Goal: Task Accomplishment & Management: Manage account settings

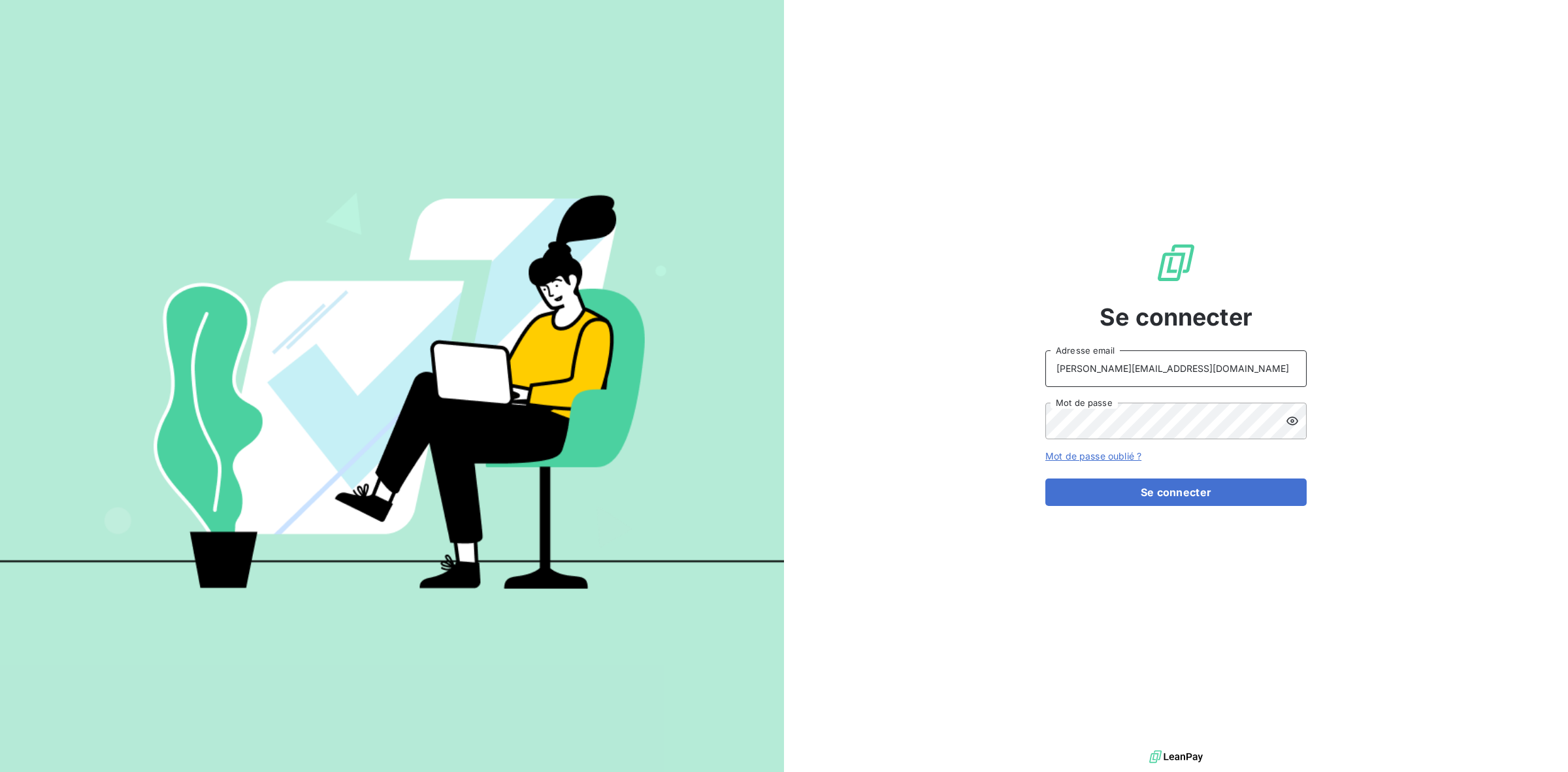
drag, startPoint x: 1143, startPoint y: 370, endPoint x: 990, endPoint y: 357, distance: 153.6
click at [990, 357] on div "Se connecter [PERSON_NAME][EMAIL_ADDRESS][DOMAIN_NAME] Adresse email Mot de pas…" at bounding box center [1176, 374] width 784 height 747
type input "A"
type input "admin@TGBR"
click at [1045, 478] on button "Se connecter" at bounding box center [1176, 492] width 261 height 28
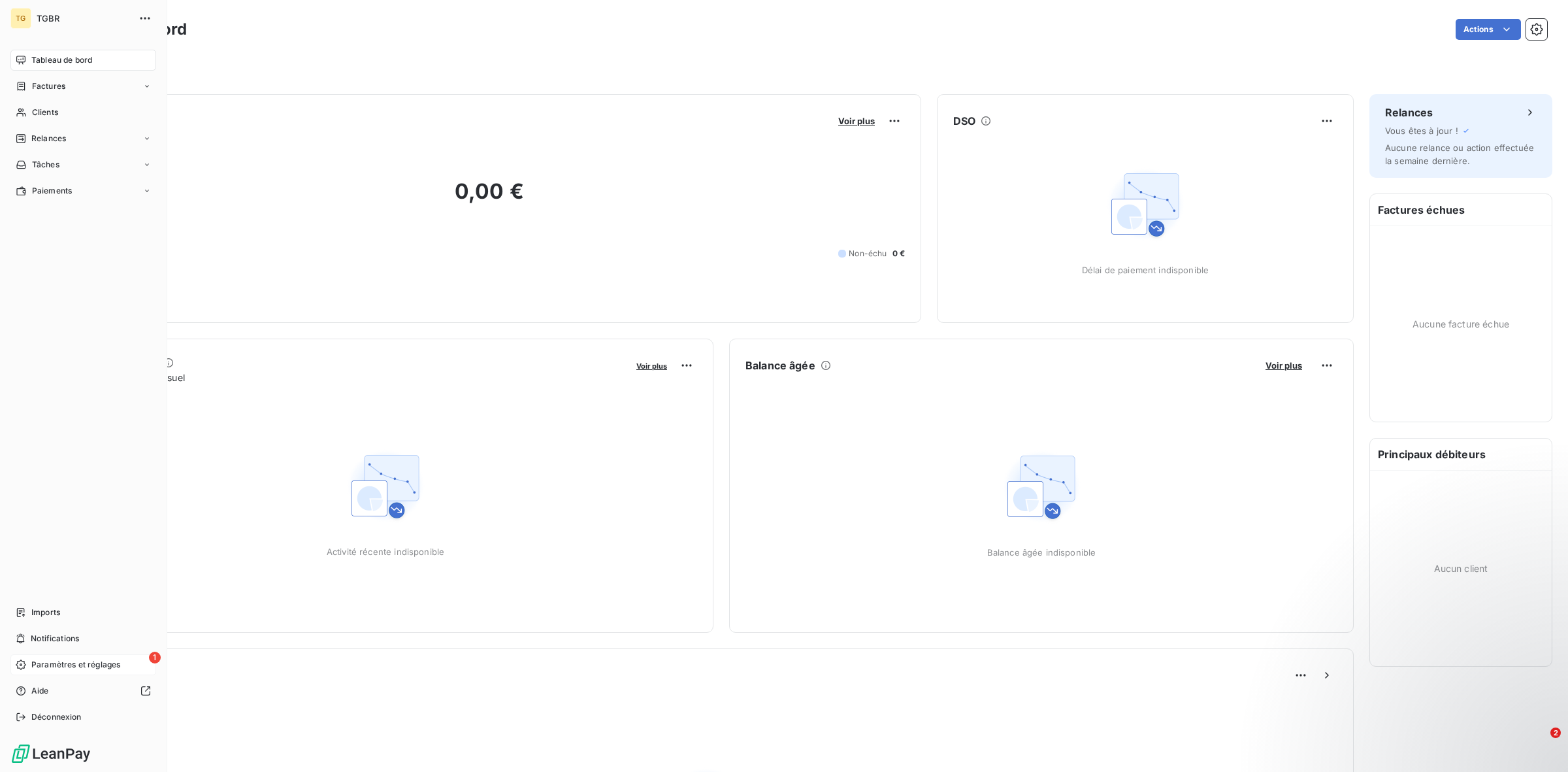
click at [44, 662] on span "Paramètres et réglages" at bounding box center [76, 665] width 89 height 12
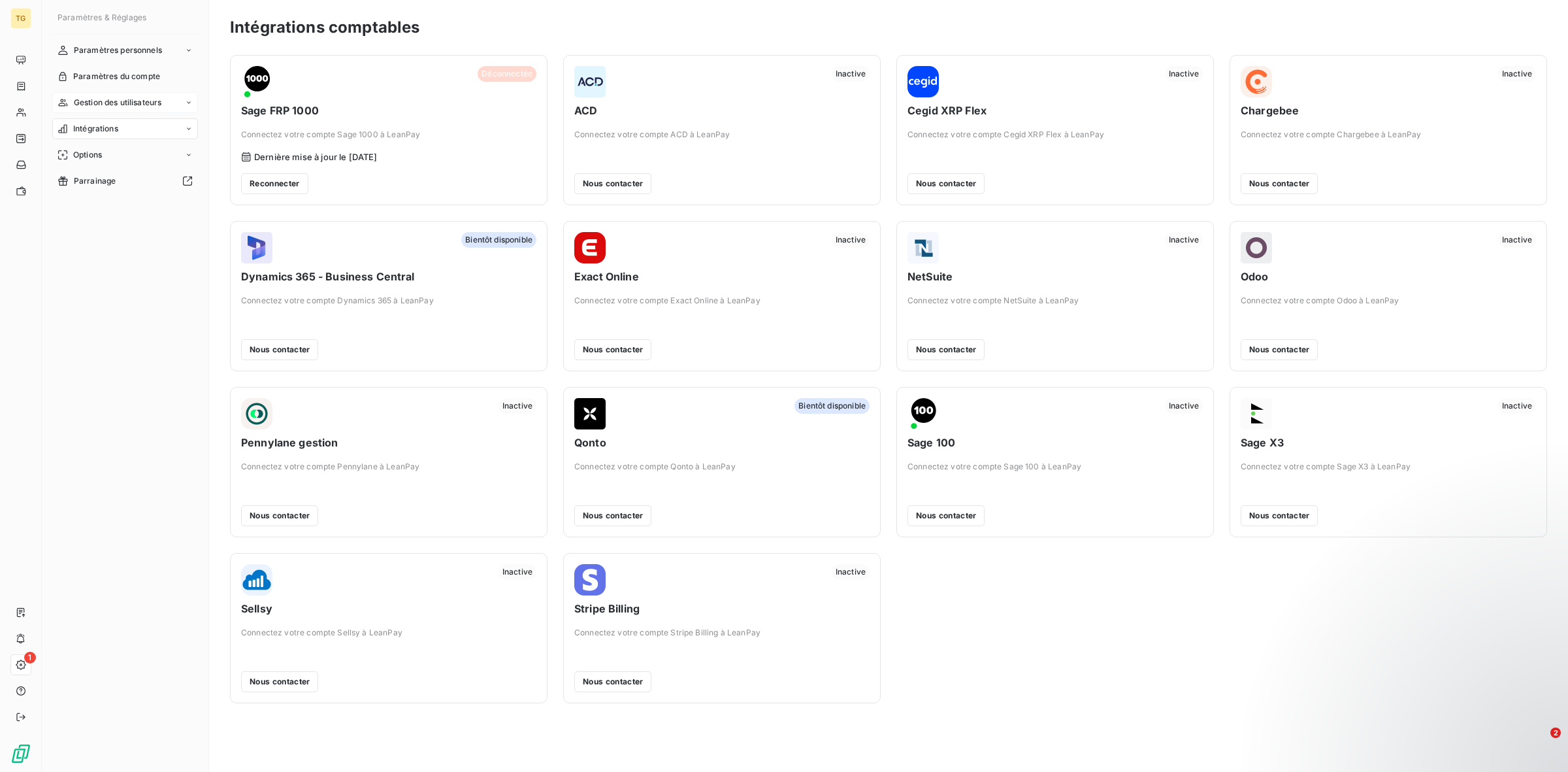
click at [138, 104] on span "Gestion des utilisateurs" at bounding box center [118, 103] width 88 height 12
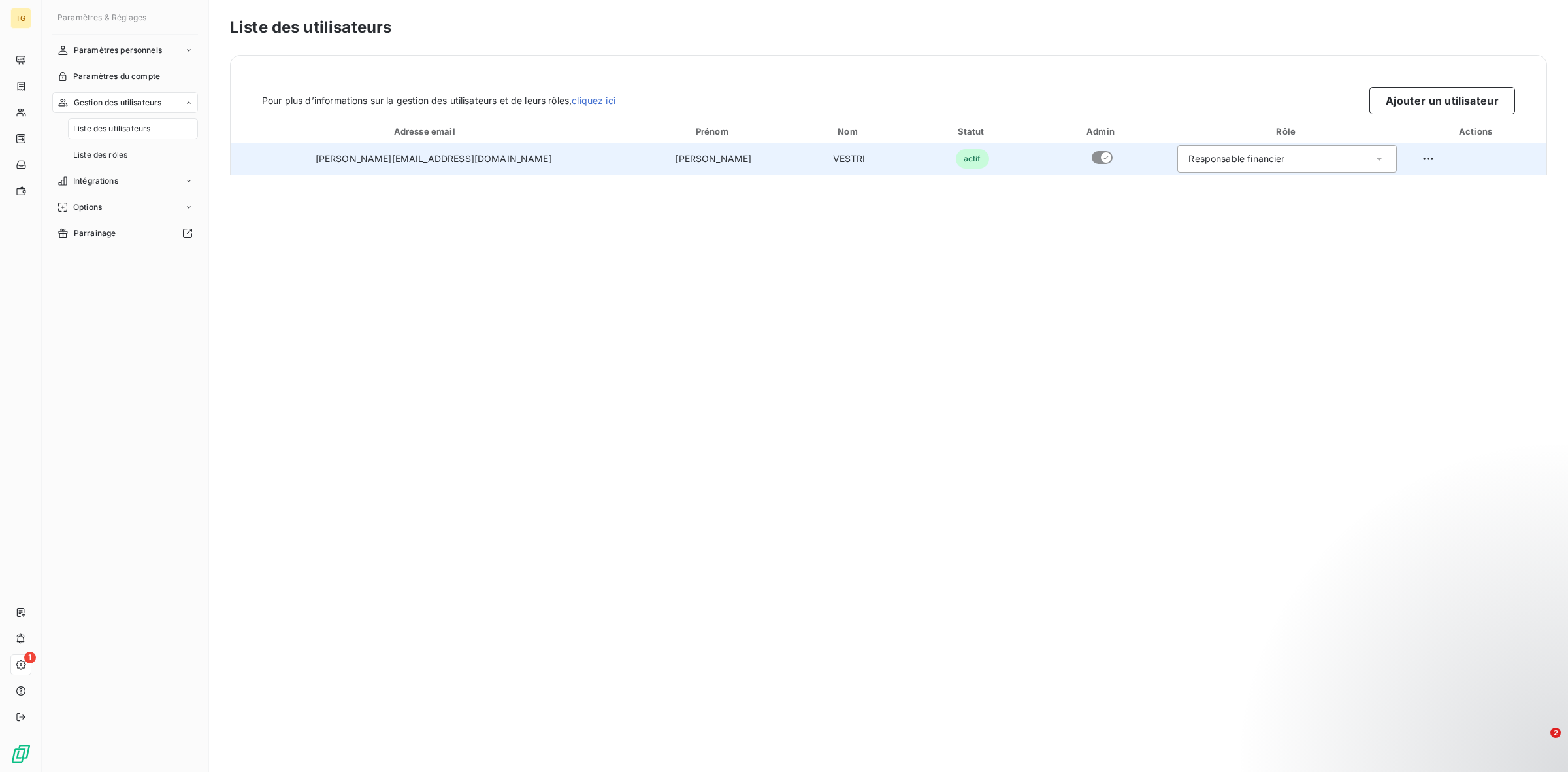
click at [1189, 157] on div "Responsable financier" at bounding box center [1236, 159] width 96 height 13
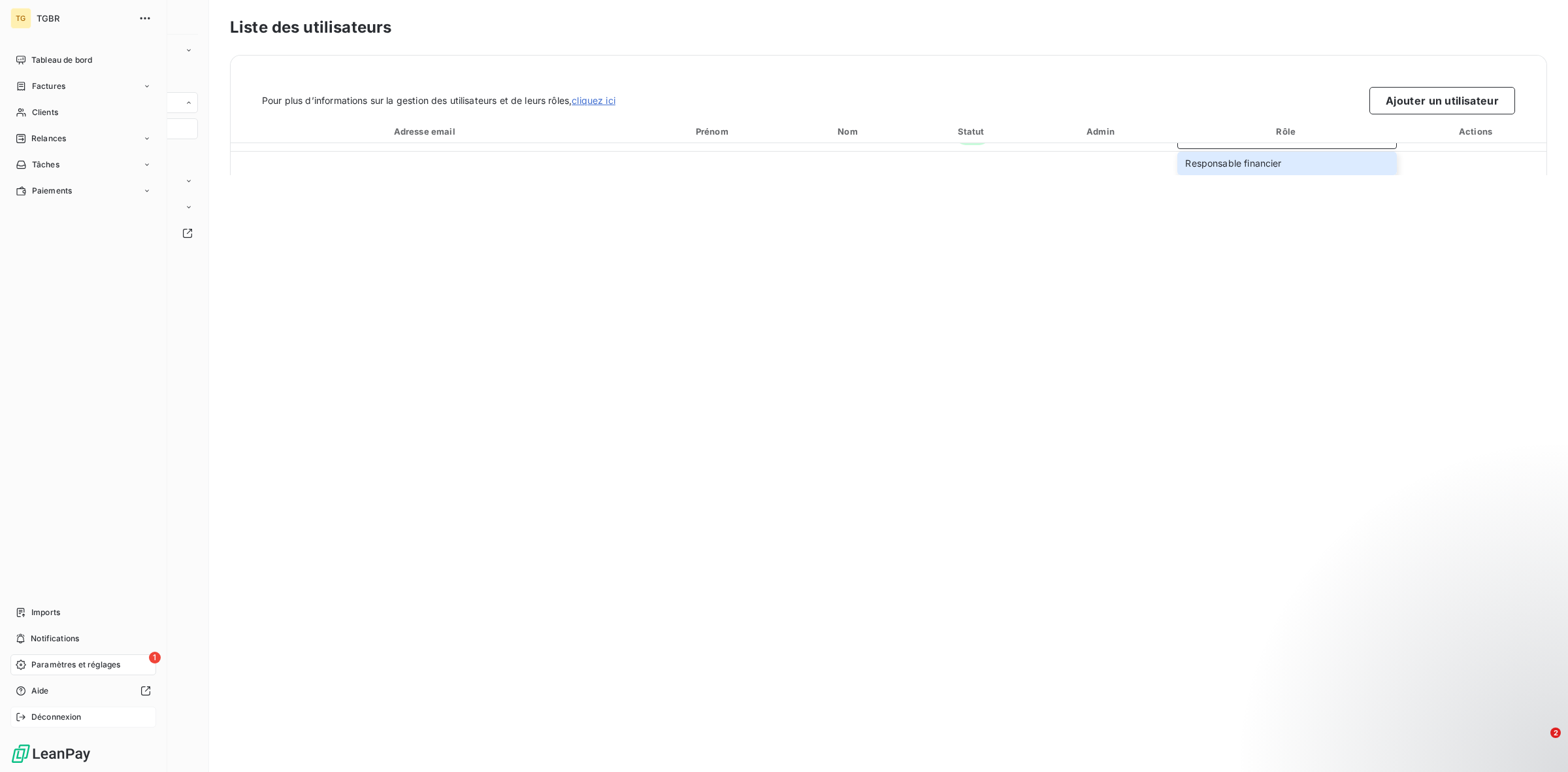
click at [73, 720] on span "Déconnexion" at bounding box center [56, 717] width 50 height 12
